Goal: Task Accomplishment & Management: Use online tool/utility

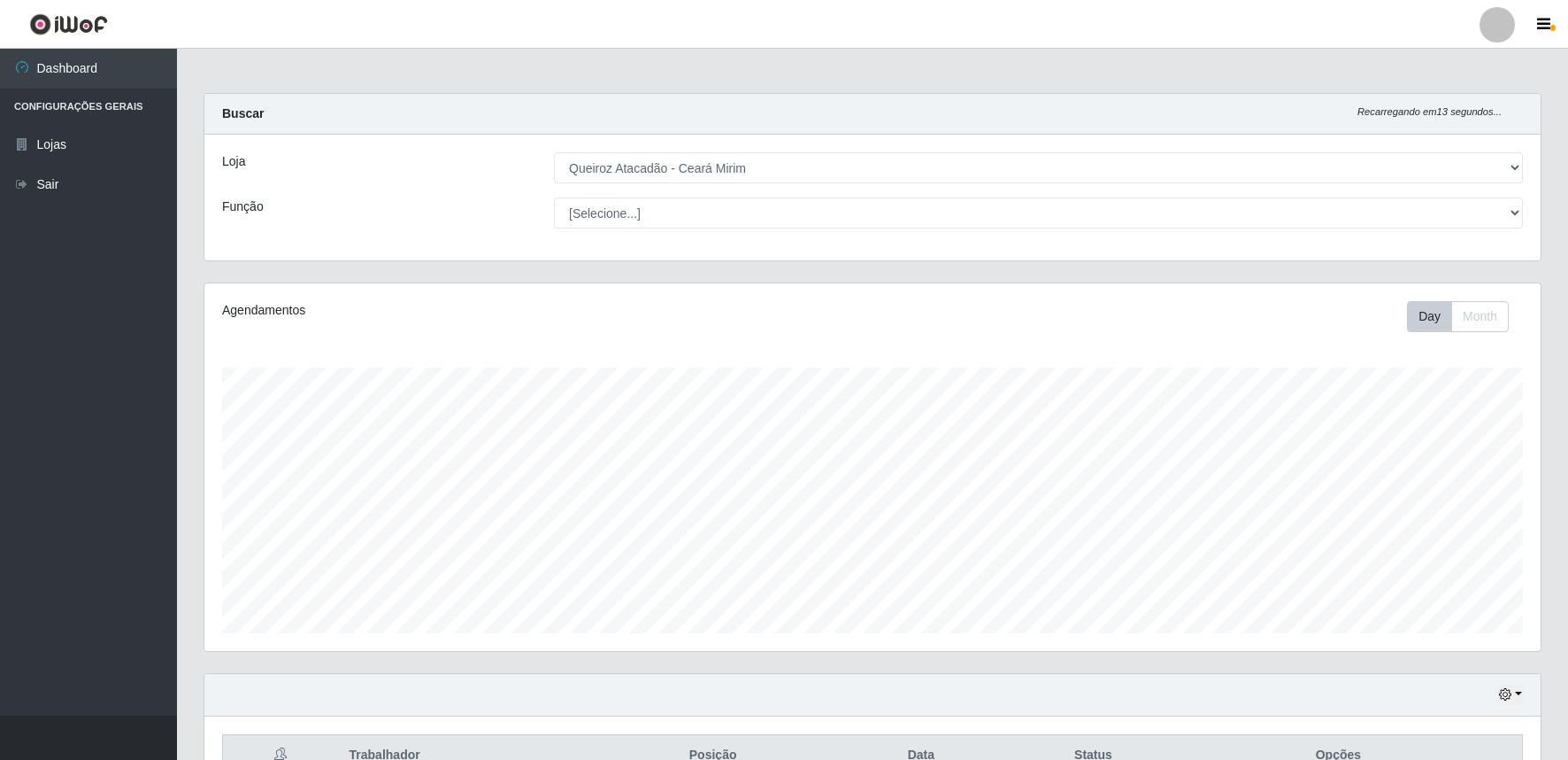
select select "465"
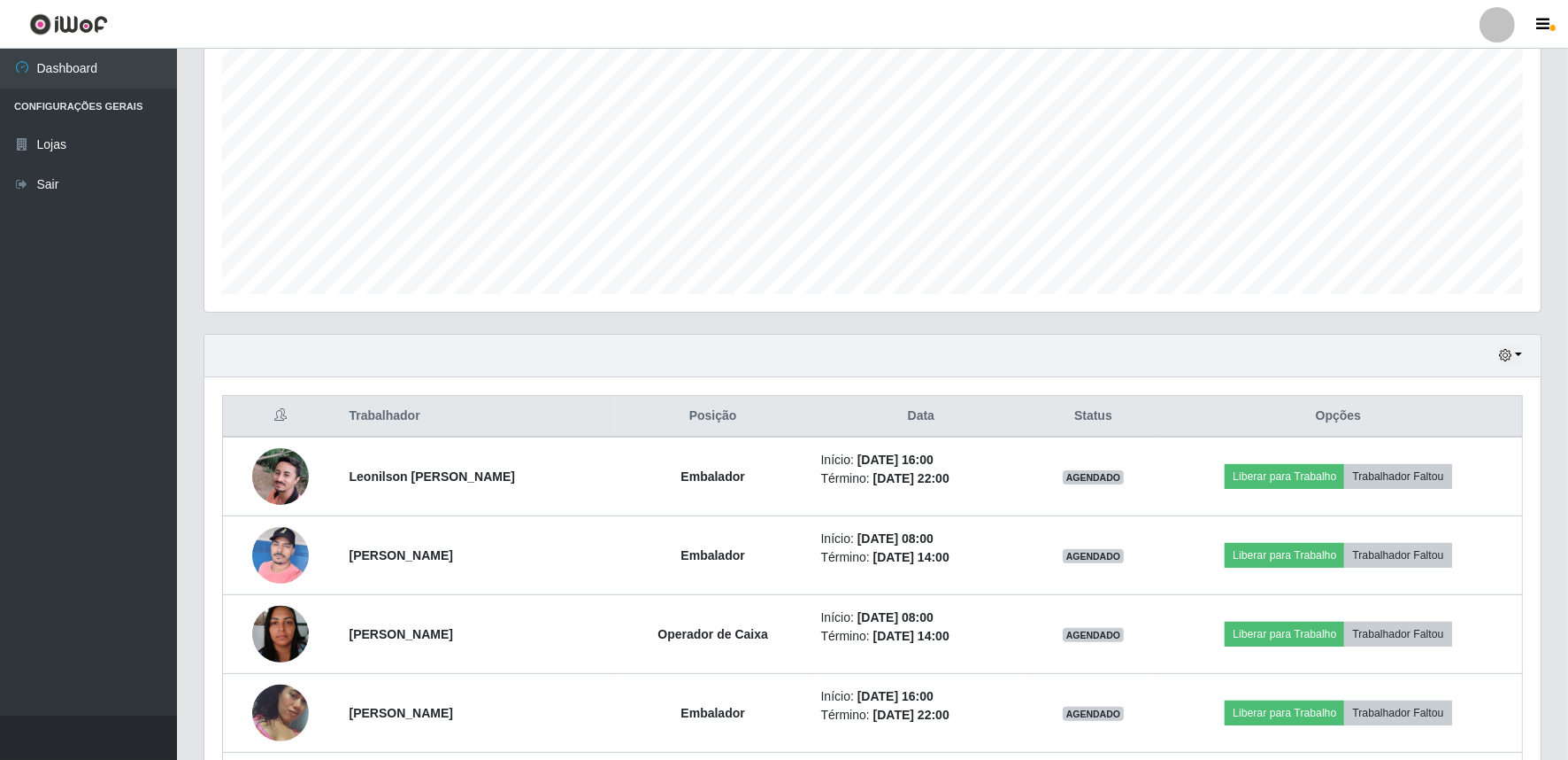
scroll to position [209, 0]
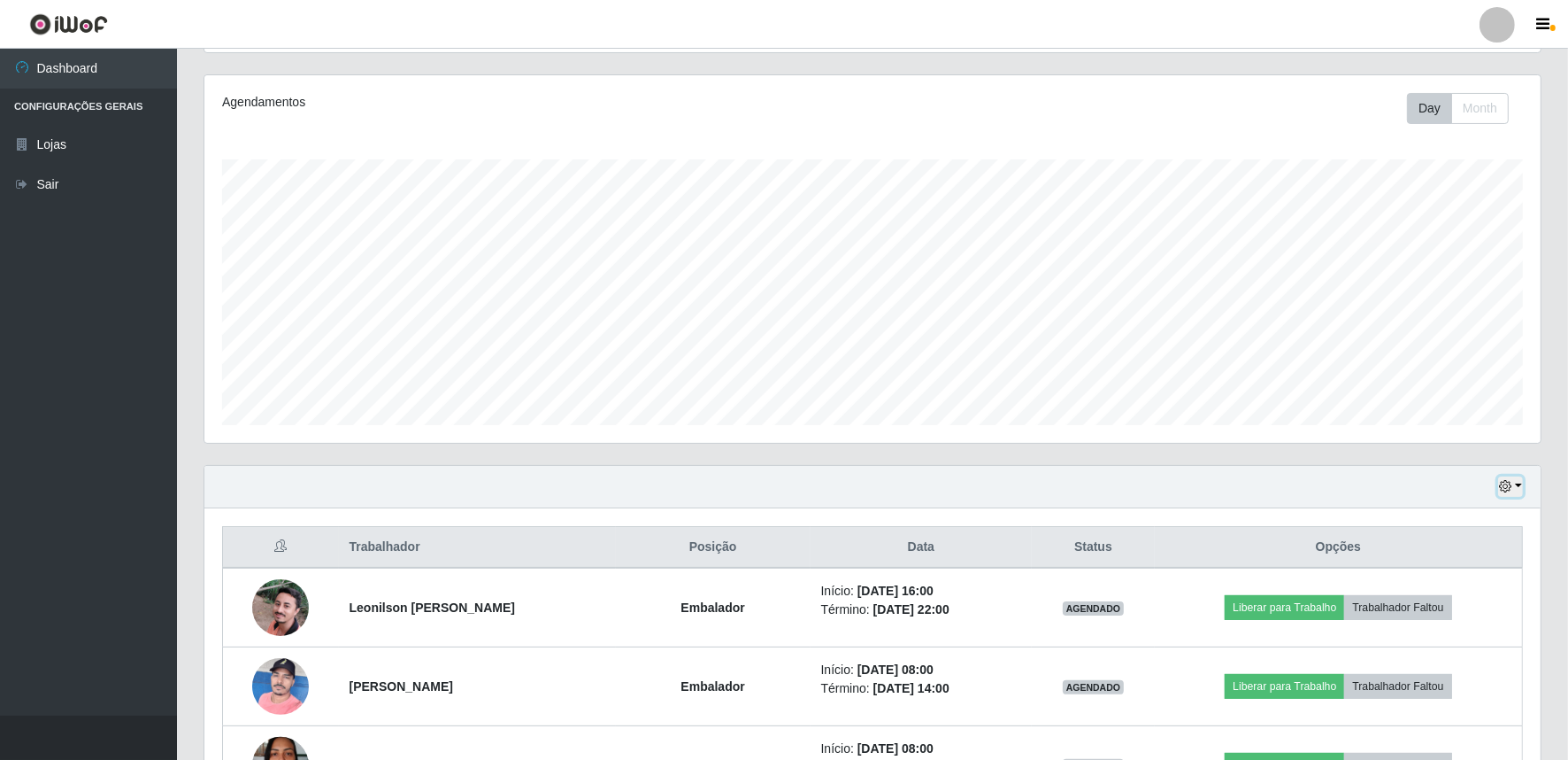
click at [1520, 476] on button "button" at bounding box center [1510, 486] width 24 height 20
click at [1455, 506] on button "Hoje" at bounding box center [1451, 517] width 140 height 37
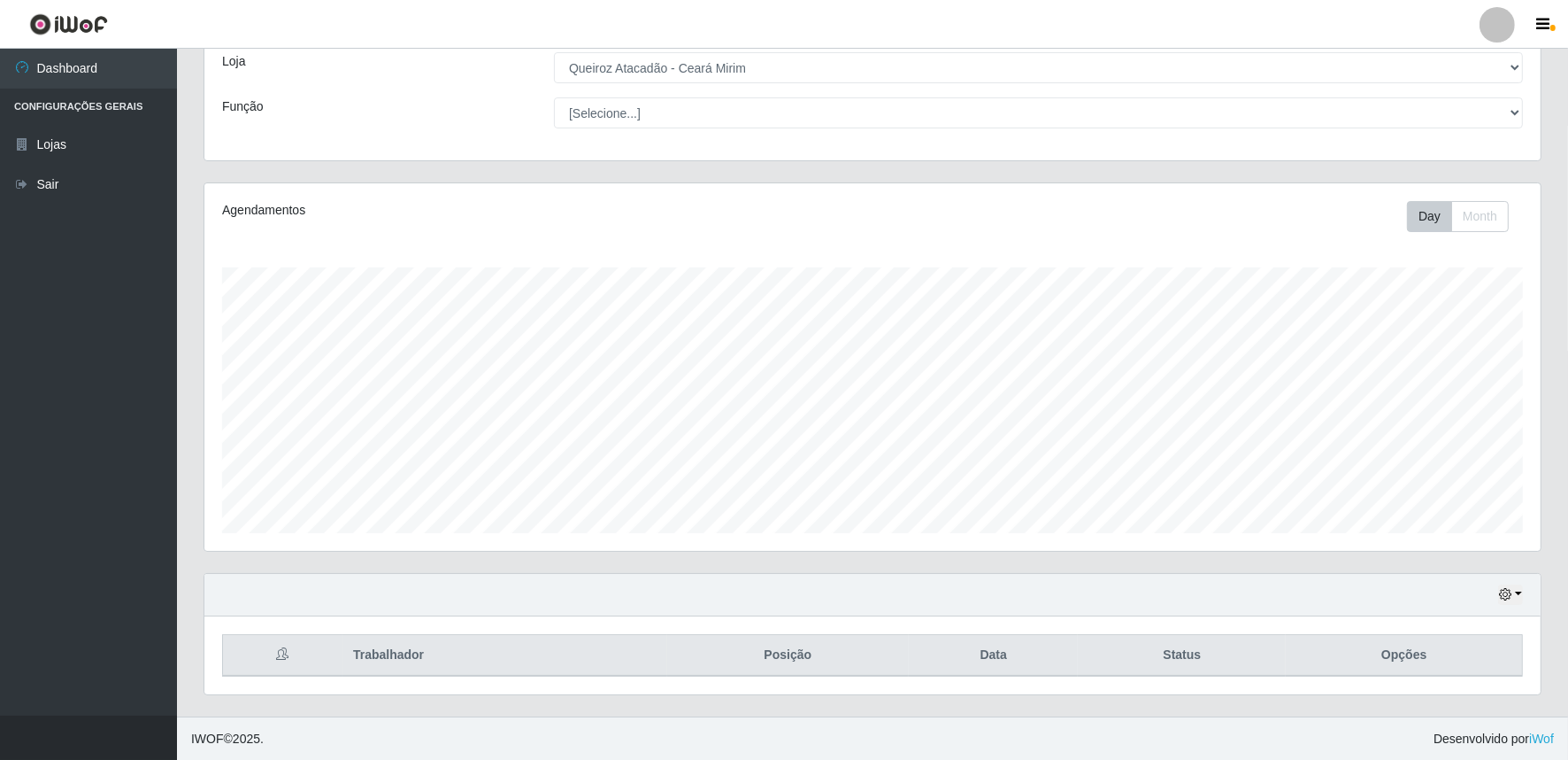
scroll to position [179, 0]
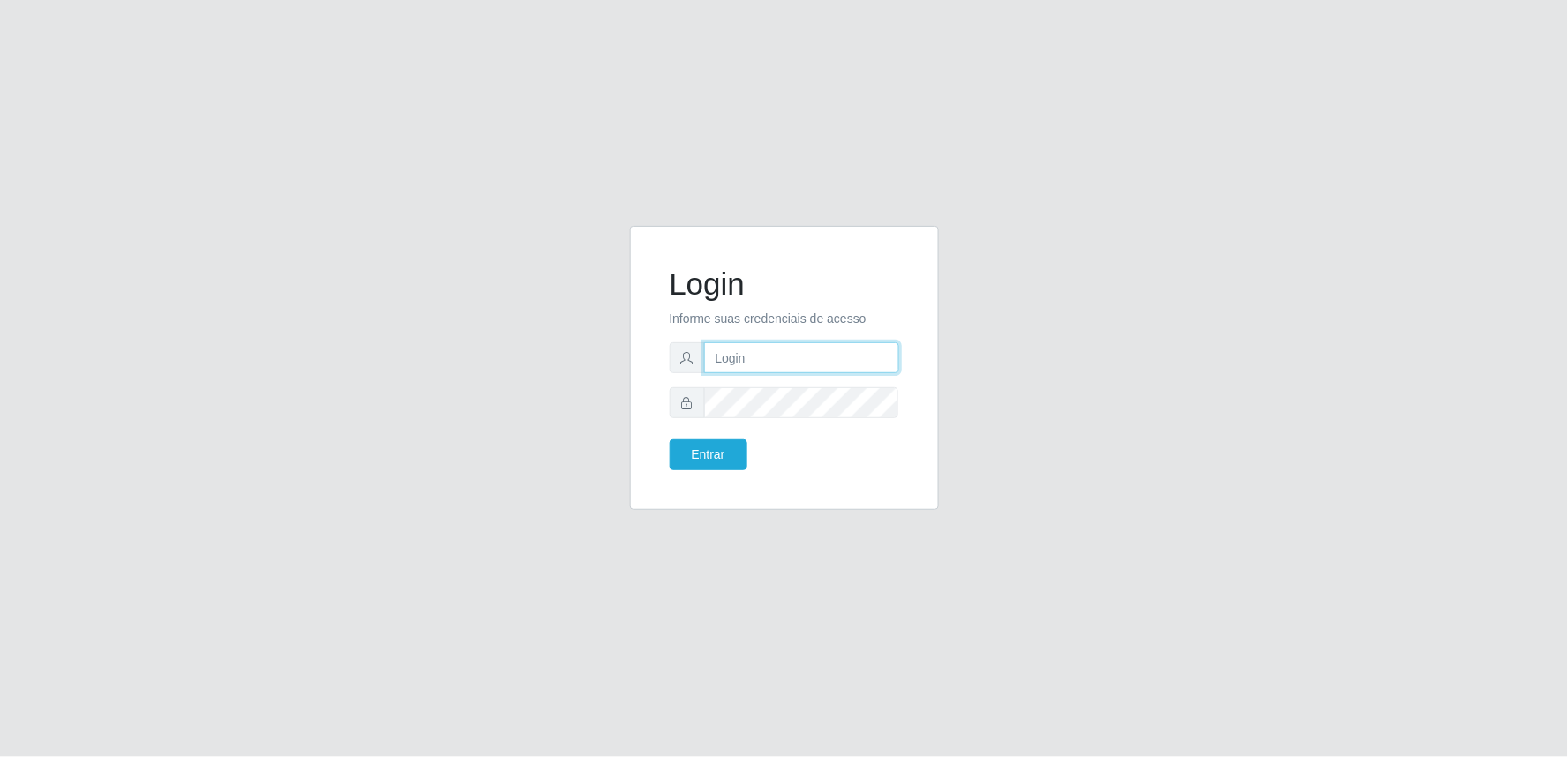
click at [862, 355] on input "text" at bounding box center [801, 358] width 195 height 31
type input "milena.[GEOGRAPHIC_DATA]"
click at [984, 227] on div "Login Informe suas credenciais de acesso milena.lima Entrar" at bounding box center [784, 378] width 1006 height 305
